Goal: Download file/media

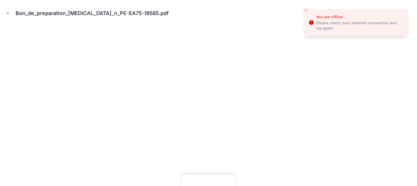
scroll to position [152, 0]
click at [305, 11] on icon "Close toast" at bounding box center [305, 10] width 3 height 3
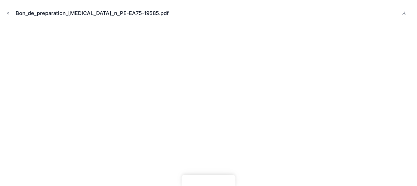
click at [3, 14] on div "Bon_de_preparation_[MEDICAL_DATA]_n_PE-EA75-19585.pdf" at bounding box center [208, 93] width 417 height 186
click at [7, 14] on icon "Close modal" at bounding box center [8, 13] width 4 height 4
